Goal: Go to known website: Go to known website

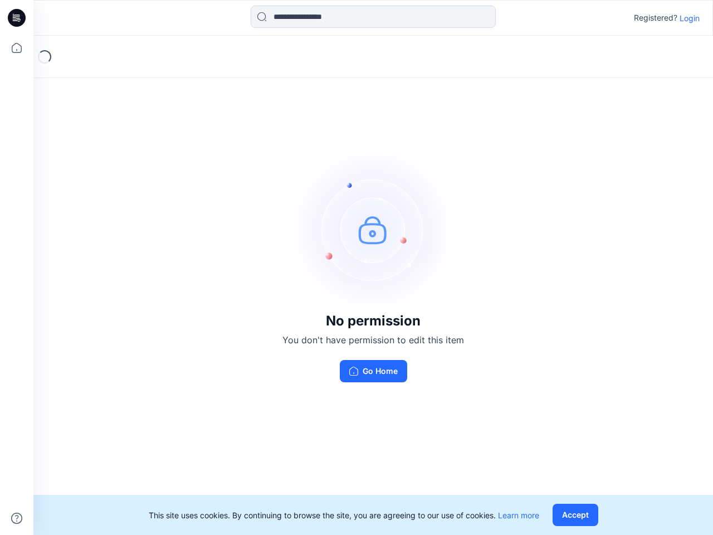
click at [357, 267] on img at bounding box center [373, 229] width 167 height 167
click at [17, 18] on icon at bounding box center [18, 18] width 4 height 1
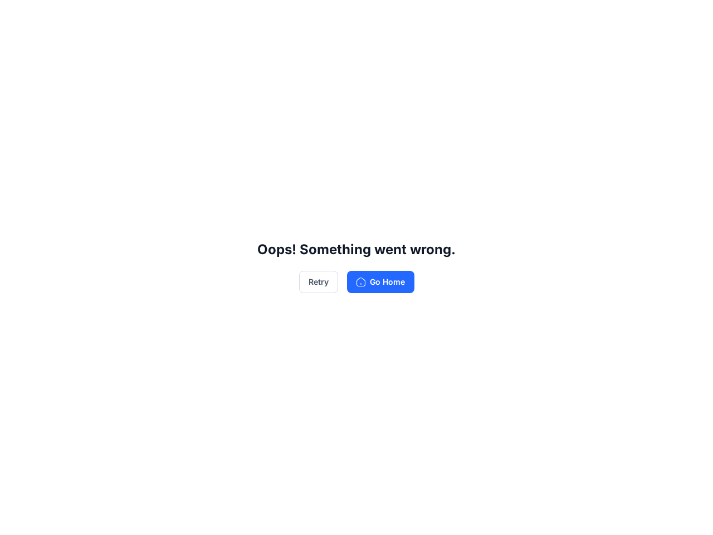
click at [17, 48] on div "Oops! Something went wrong. Retry Go Home" at bounding box center [356, 267] width 713 height 535
click at [17, 518] on div "Oops! Something went wrong. Retry Go Home" at bounding box center [356, 267] width 713 height 535
click at [373, 17] on div "Oops! Something went wrong. Retry Go Home" at bounding box center [356, 267] width 713 height 535
click at [690, 18] on div "Oops! Something went wrong. Retry Go Home" at bounding box center [356, 267] width 713 height 535
click at [578, 515] on div "Oops! Something went wrong. Retry Go Home" at bounding box center [356, 267] width 713 height 535
